Goal: Find specific page/section: Find specific page/section

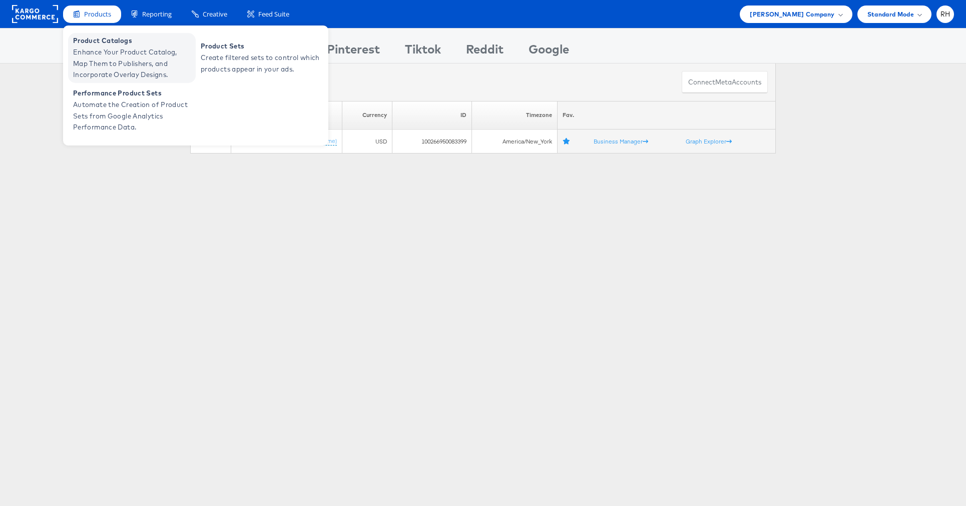
click at [112, 36] on span "Product Catalogs" at bounding box center [133, 41] width 120 height 12
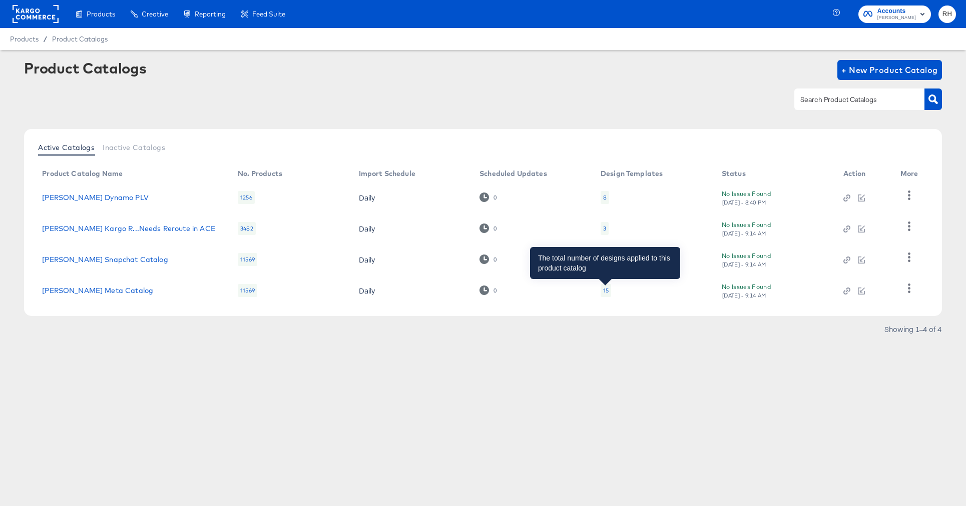
click at [607, 288] on div "15" at bounding box center [606, 291] width 6 height 8
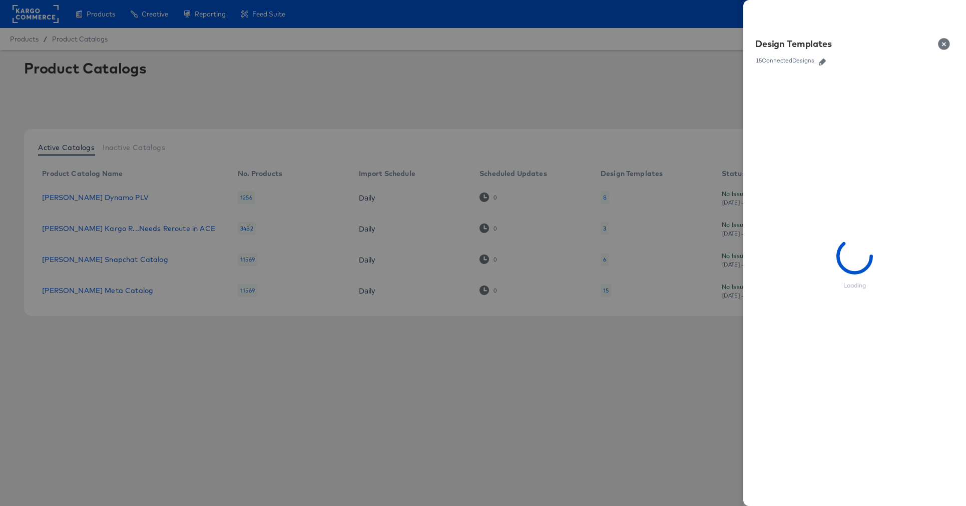
click at [824, 62] on icon "button" at bounding box center [821, 62] width 7 height 7
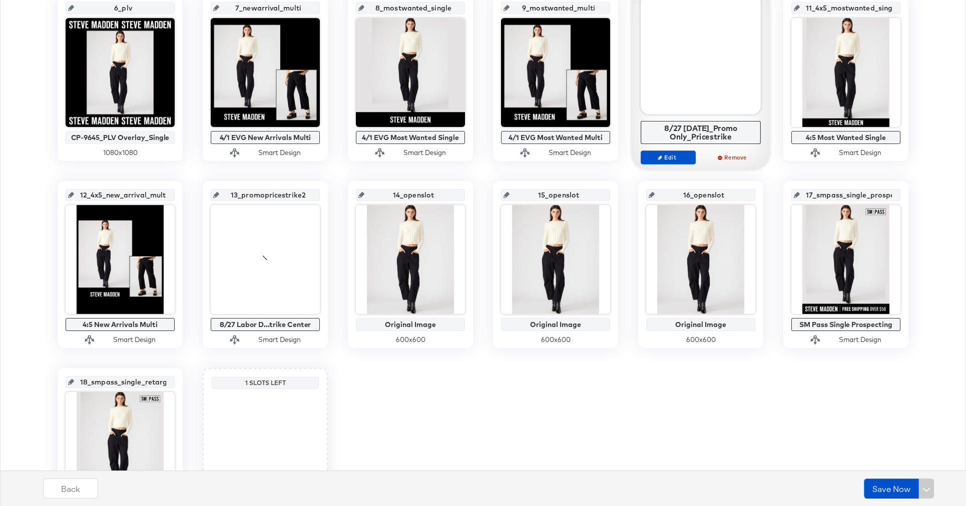
scroll to position [391, 0]
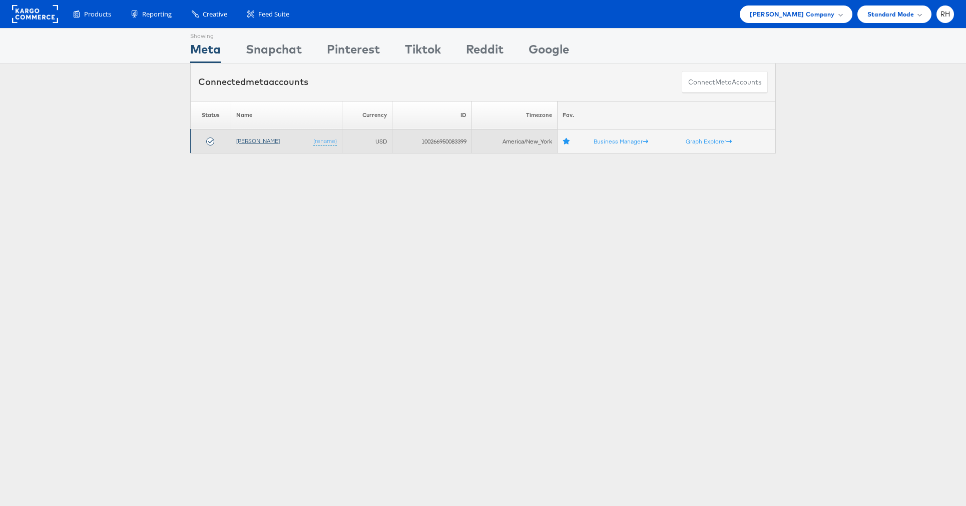
click at [245, 141] on link "[PERSON_NAME]" at bounding box center [258, 141] width 44 height 8
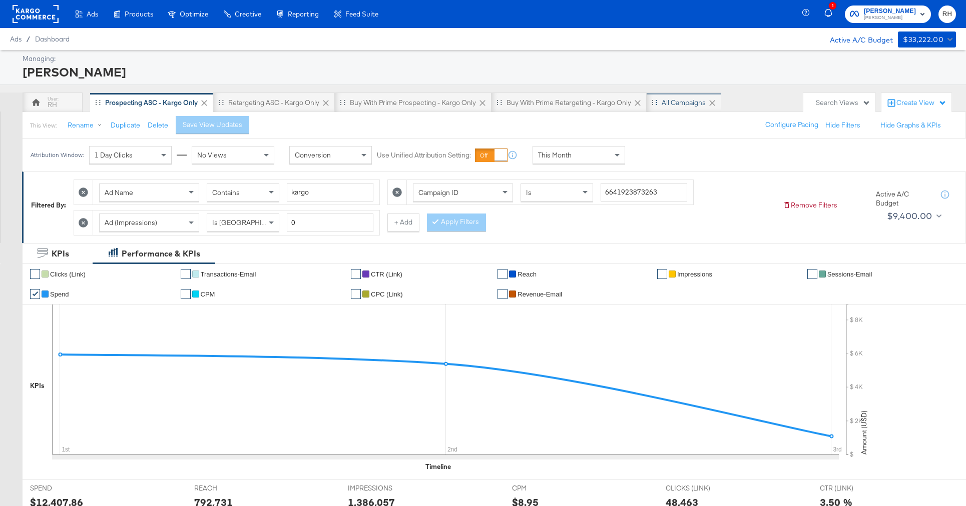
click at [668, 105] on div "All Campaigns" at bounding box center [683, 103] width 44 height 10
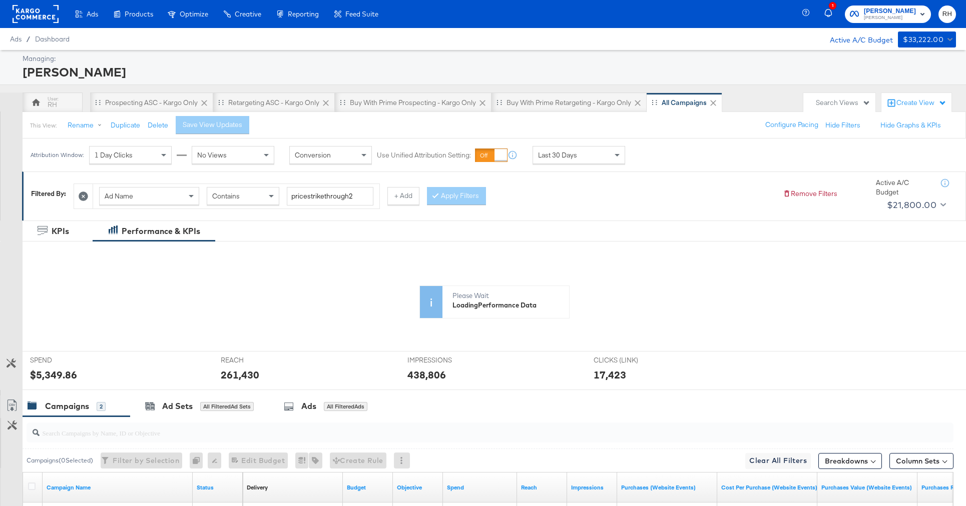
click at [173, 191] on div "Ad Name" at bounding box center [149, 196] width 99 height 17
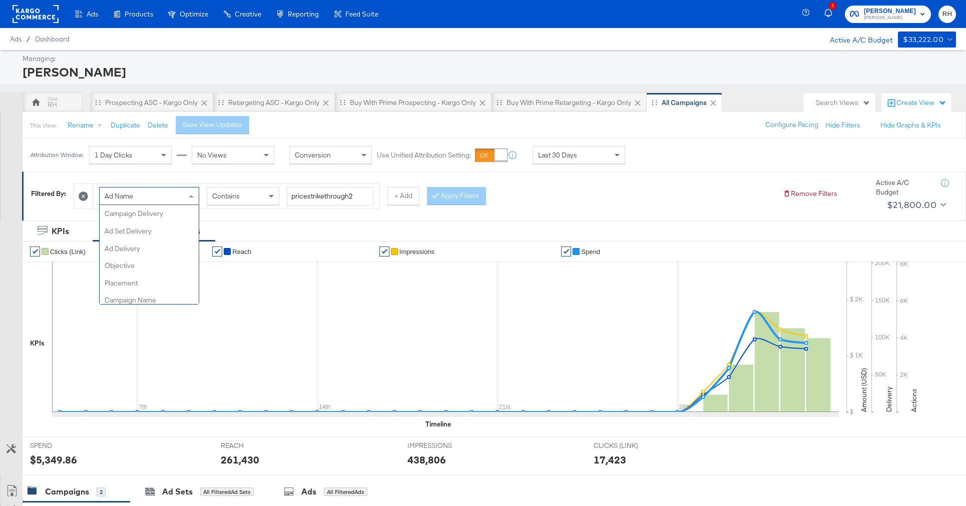
scroll to position [173, 0]
click at [290, 198] on input "pricestrikethrough2" at bounding box center [330, 196] width 87 height 19
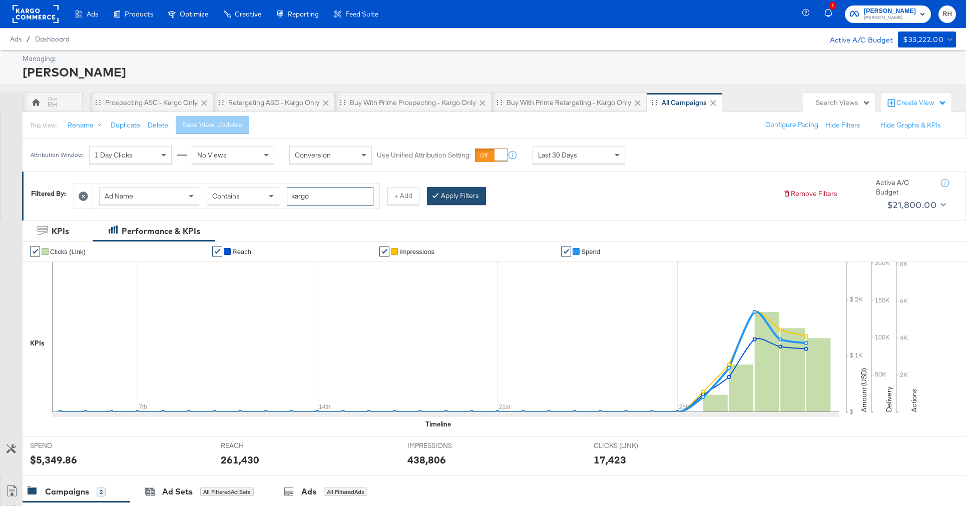
type input "kargo"
click at [443, 198] on button "Apply Filters" at bounding box center [456, 196] width 59 height 18
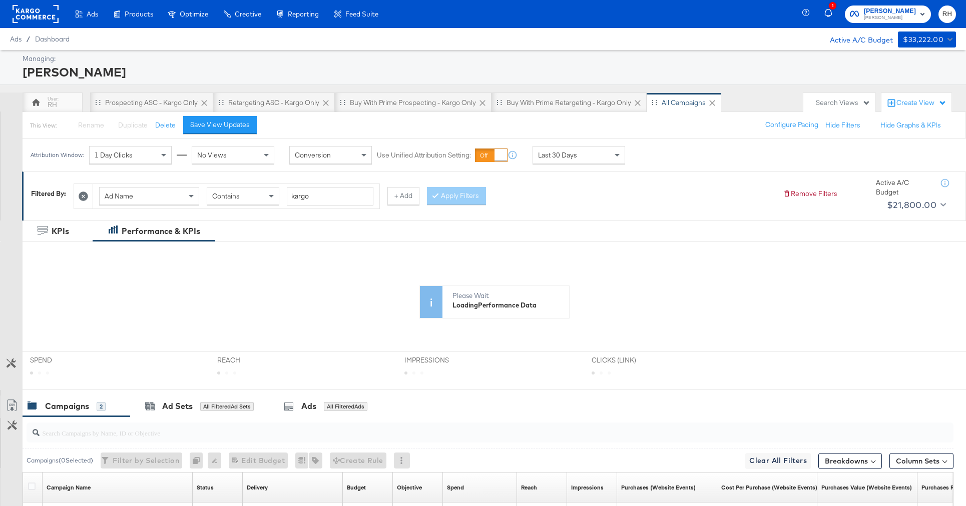
click at [553, 154] on span "Last 30 Days" at bounding box center [557, 155] width 39 height 9
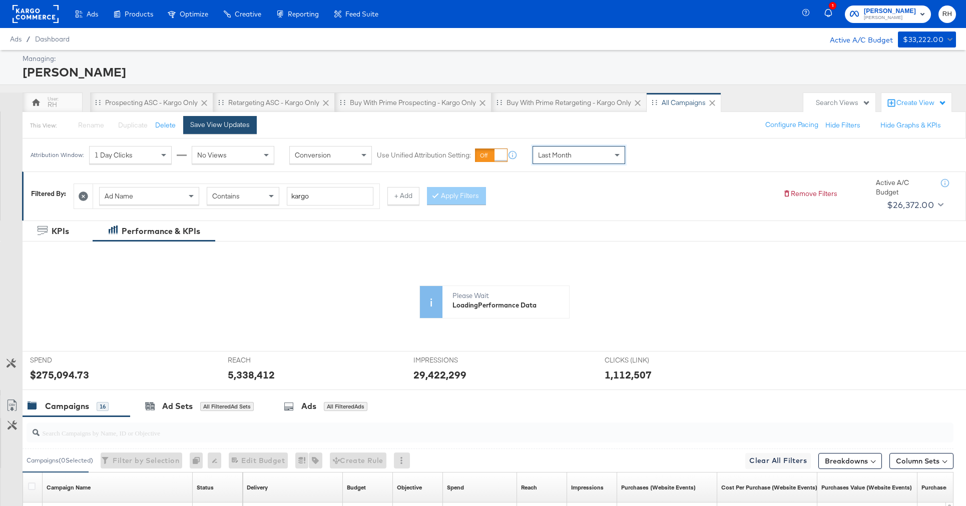
click at [225, 132] on button "Save View Updates" at bounding box center [220, 125] width 74 height 18
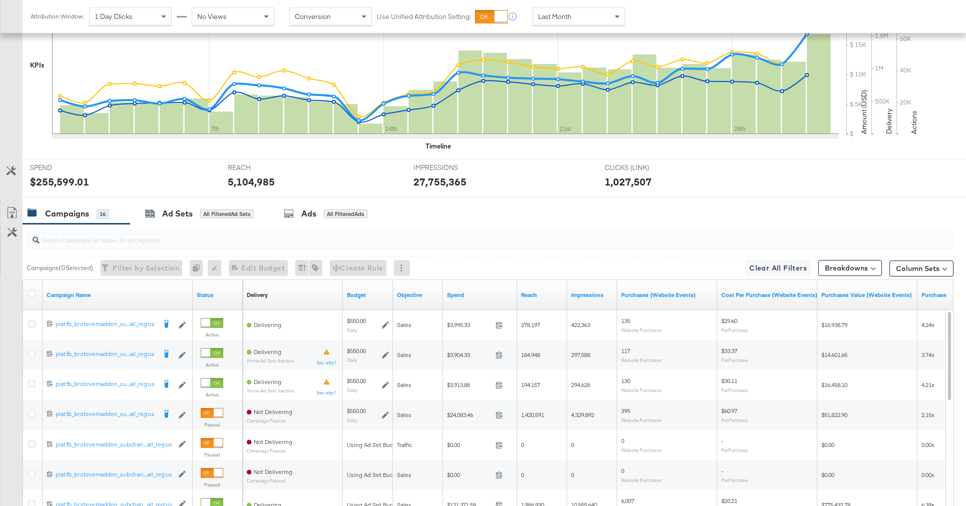
scroll to position [396, 0]
